Goal: Transaction & Acquisition: Download file/media

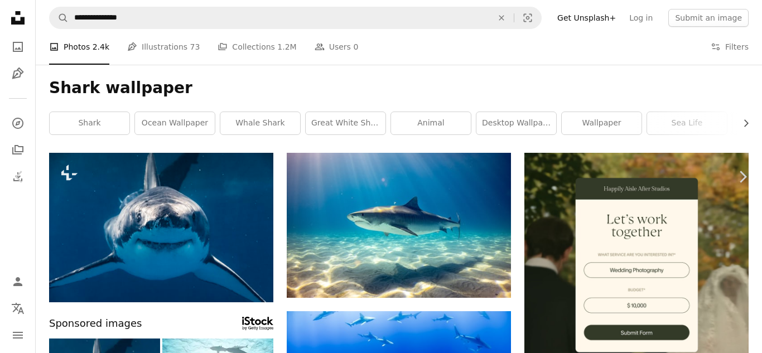
scroll to position [3776, 0]
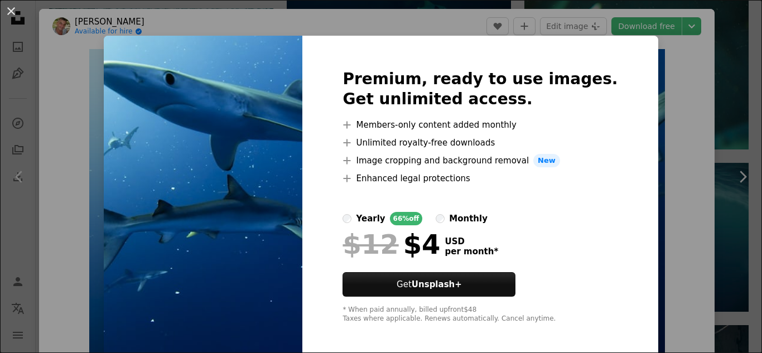
click at [217, 204] on img at bounding box center [203, 196] width 199 height 321
click at [662, 36] on div "An X shape Premium, ready to use images. Get unlimited access. A plus sign Memb…" at bounding box center [381, 176] width 762 height 353
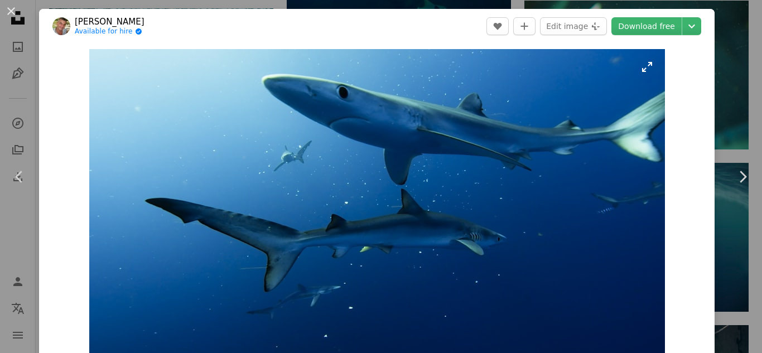
click at [605, 89] on img "Zoom in on this image" at bounding box center [377, 211] width 576 height 324
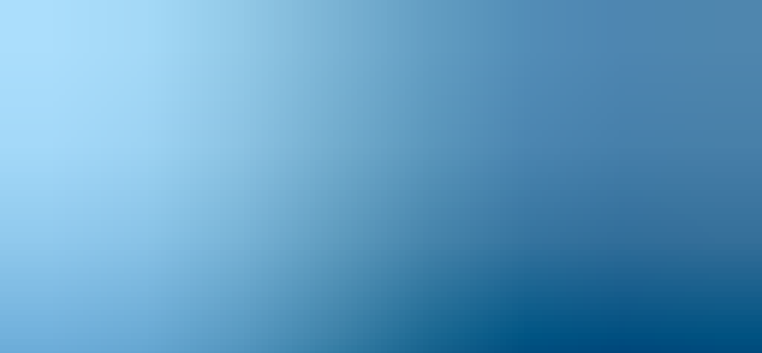
scroll to position [33, 0]
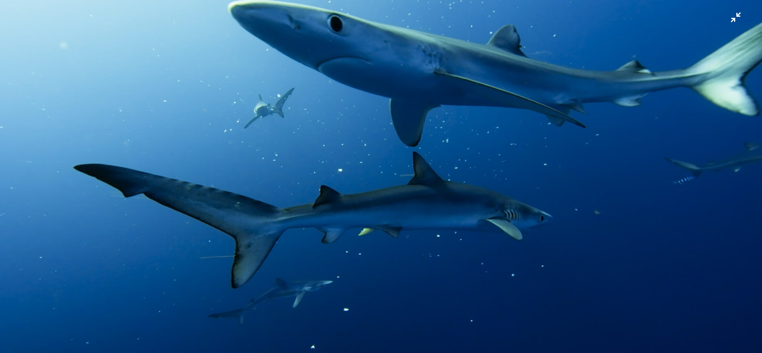
click at [732, 20] on img "Zoom out on this image" at bounding box center [380, 181] width 763 height 430
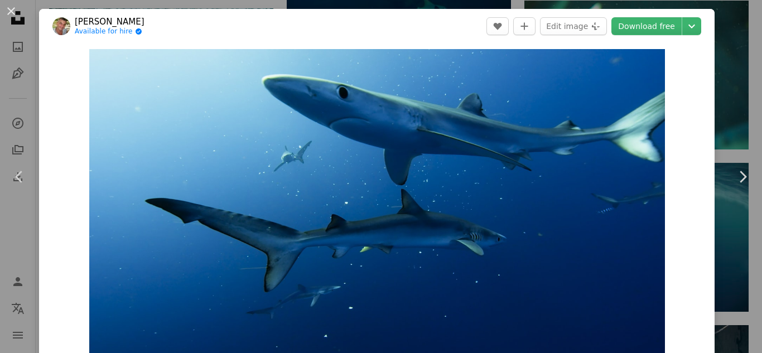
scroll to position [20, 0]
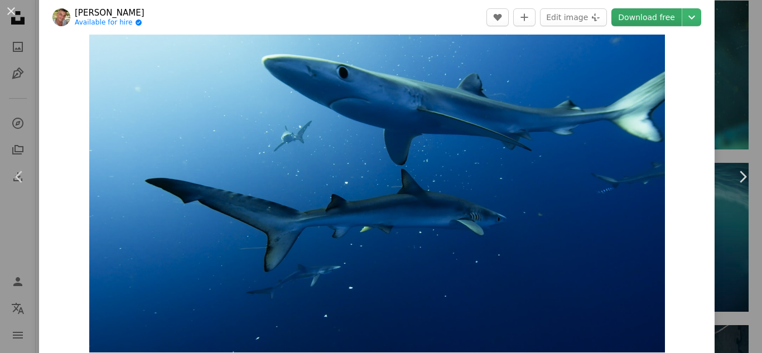
click at [650, 15] on link "Download free" at bounding box center [646, 17] width 70 height 18
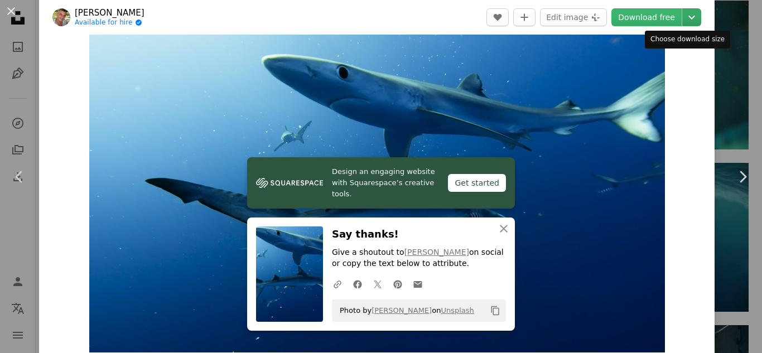
click at [683, 17] on icon "Chevron down" at bounding box center [692, 17] width 18 height 13
